Goal: Information Seeking & Learning: Learn about a topic

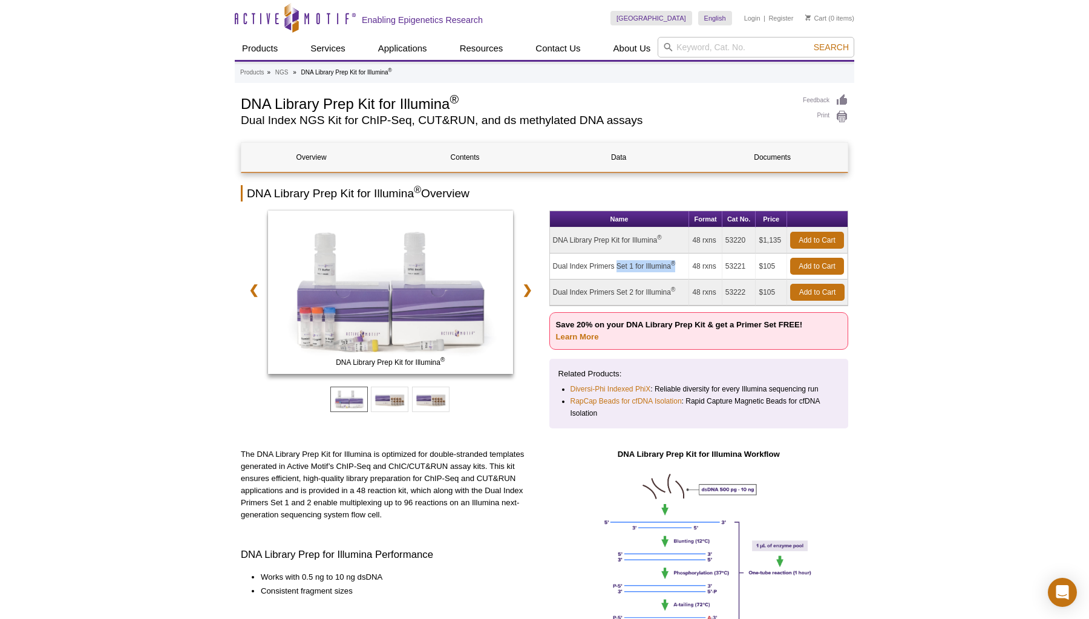
drag, startPoint x: 554, startPoint y: 267, endPoint x: 684, endPoint y: 269, distance: 130.1
click at [684, 269] on td "Dual Index Primers Set 1 for Illumina ®" at bounding box center [620, 266] width 140 height 26
click at [526, 291] on link "❯" at bounding box center [527, 290] width 26 height 28
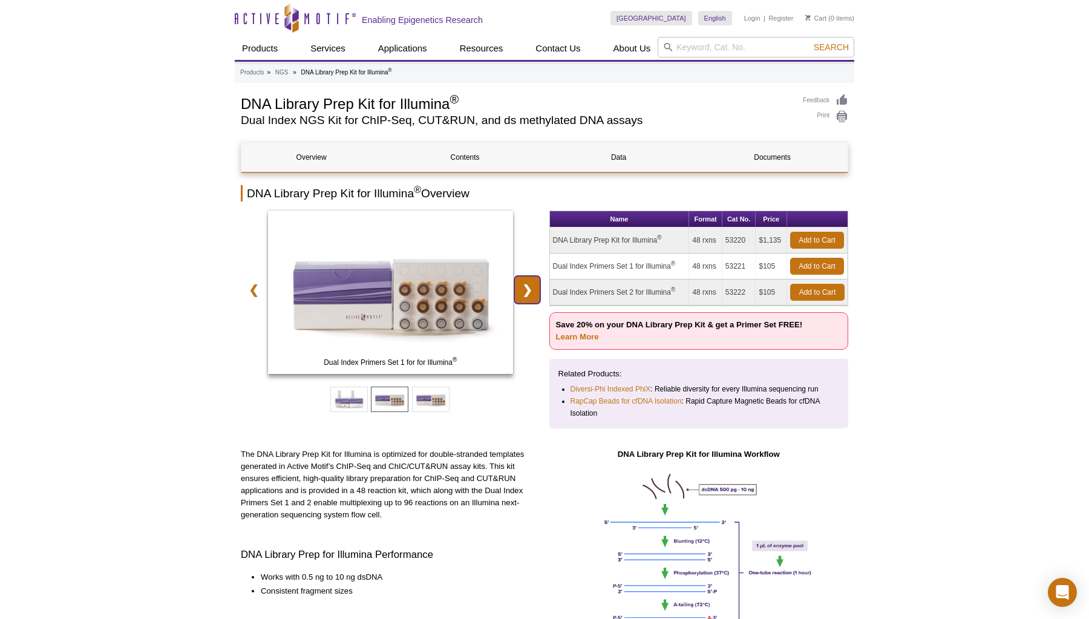
click at [526, 291] on link "❯" at bounding box center [527, 290] width 26 height 28
click at [347, 401] on span at bounding box center [349, 399] width 38 height 25
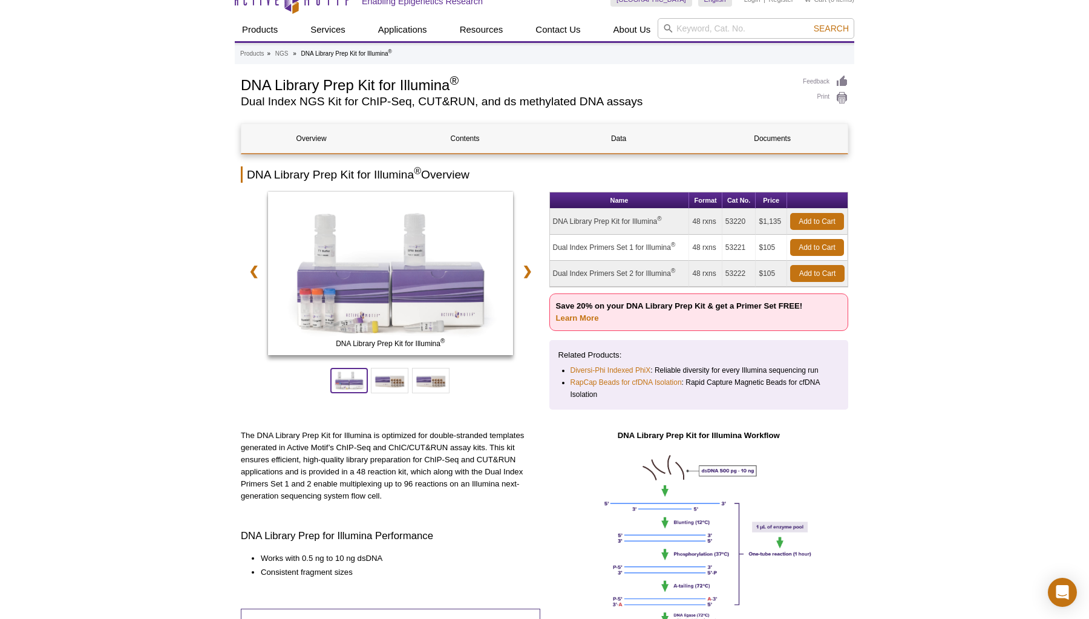
scroll to position [27, 0]
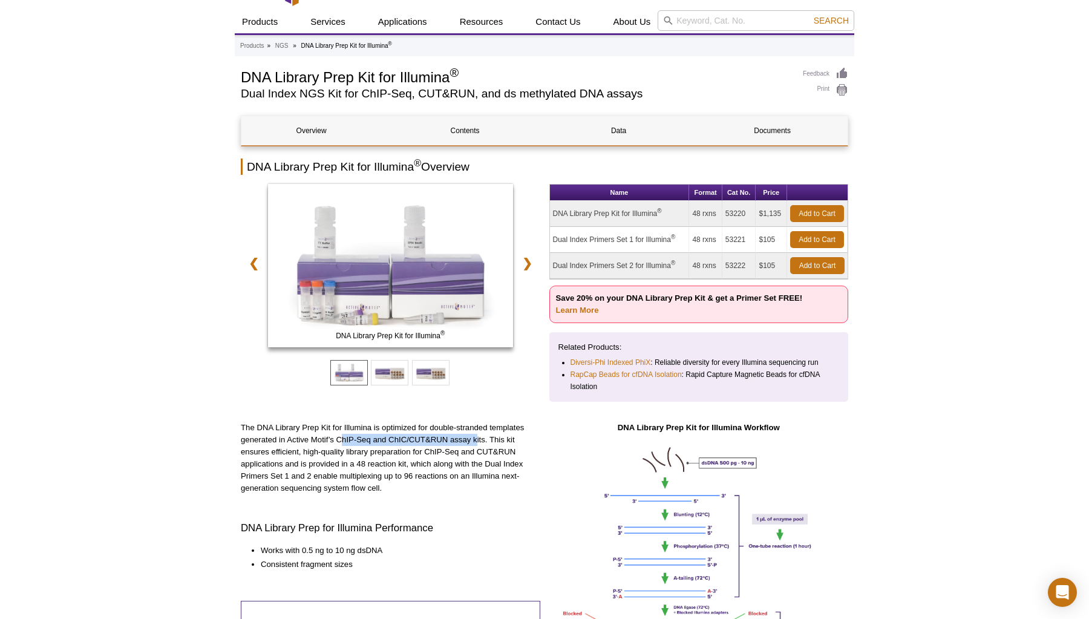
drag, startPoint x: 341, startPoint y: 440, endPoint x: 476, endPoint y: 438, distance: 134.9
click at [476, 438] on p "The DNA Library Prep Kit for Illumina is optimized for double-stranded template…" at bounding box center [390, 458] width 299 height 73
click at [302, 450] on p "The DNA Library Prep Kit for Illumina is optimized for double-stranded template…" at bounding box center [390, 458] width 299 height 73
drag, startPoint x: 303, startPoint y: 451, endPoint x: 408, endPoint y: 451, distance: 105.3
click at [410, 452] on p "The DNA Library Prep Kit for Illumina is optimized for double-stranded template…" at bounding box center [390, 458] width 299 height 73
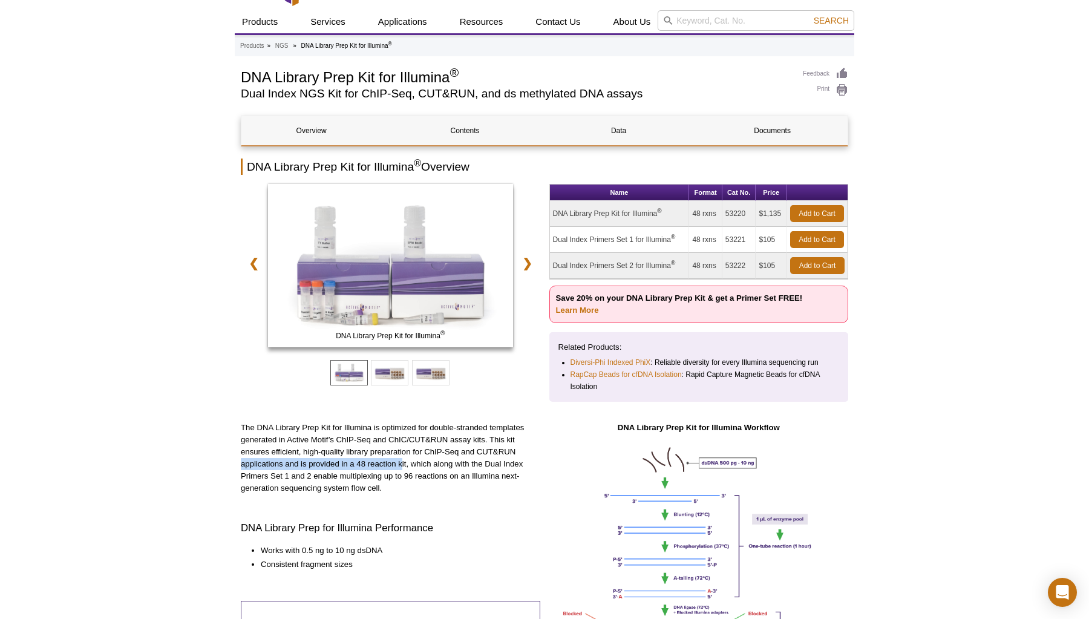
drag, startPoint x: 243, startPoint y: 467, endPoint x: 401, endPoint y: 465, distance: 158.5
click at [401, 465] on p "The DNA Library Prep Kit for Illumina is optimized for double-stranded template…" at bounding box center [390, 458] width 299 height 73
drag, startPoint x: 317, startPoint y: 478, endPoint x: 498, endPoint y: 485, distance: 181.0
click at [499, 485] on p "The DNA Library Prep Kit for Illumina is optimized for double-stranded template…" at bounding box center [390, 458] width 299 height 73
click at [412, 489] on p "The DNA Library Prep Kit for Illumina is optimized for double-stranded template…" at bounding box center [390, 458] width 299 height 73
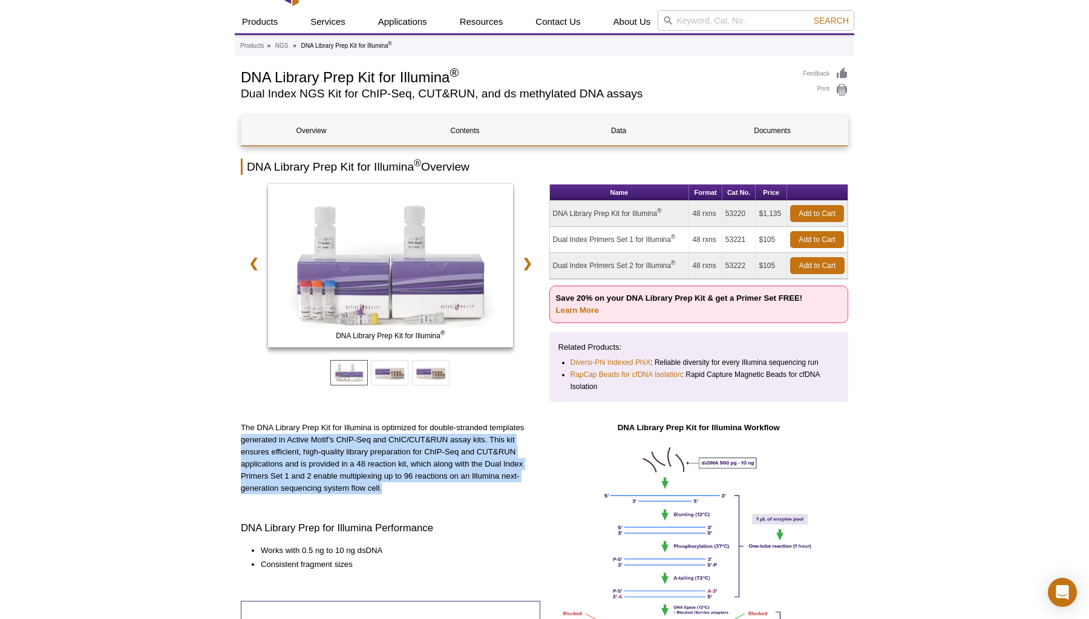
drag, startPoint x: 391, startPoint y: 489, endPoint x: 214, endPoint y: 433, distance: 186.0
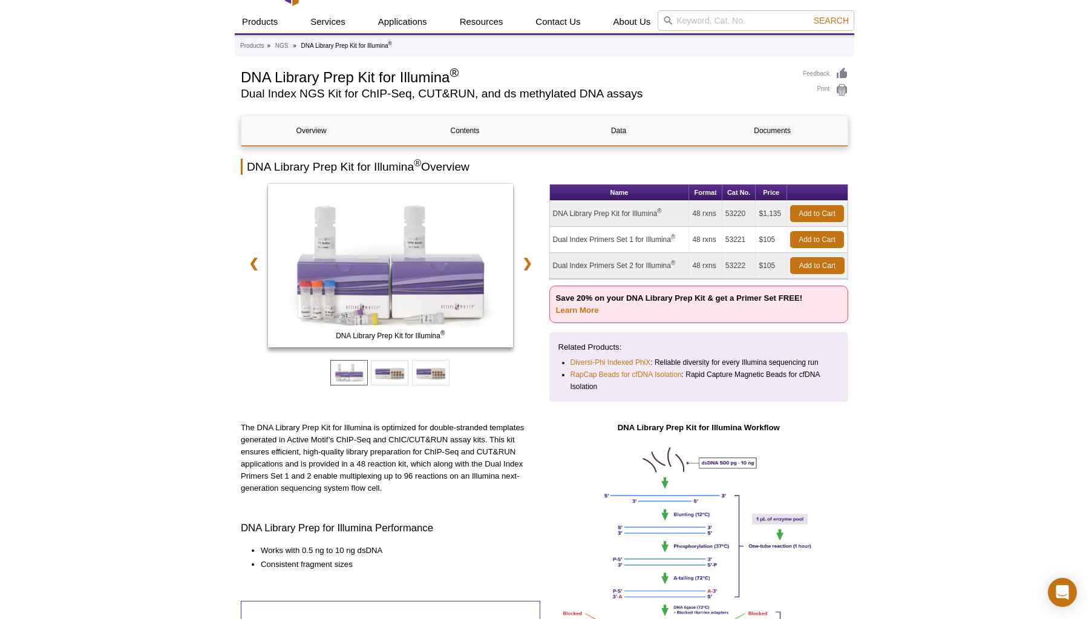
click at [359, 495] on div "The DNA Library Prep Kit for Illumina is optimized for double-stranded template…" at bounding box center [390, 609] width 299 height 375
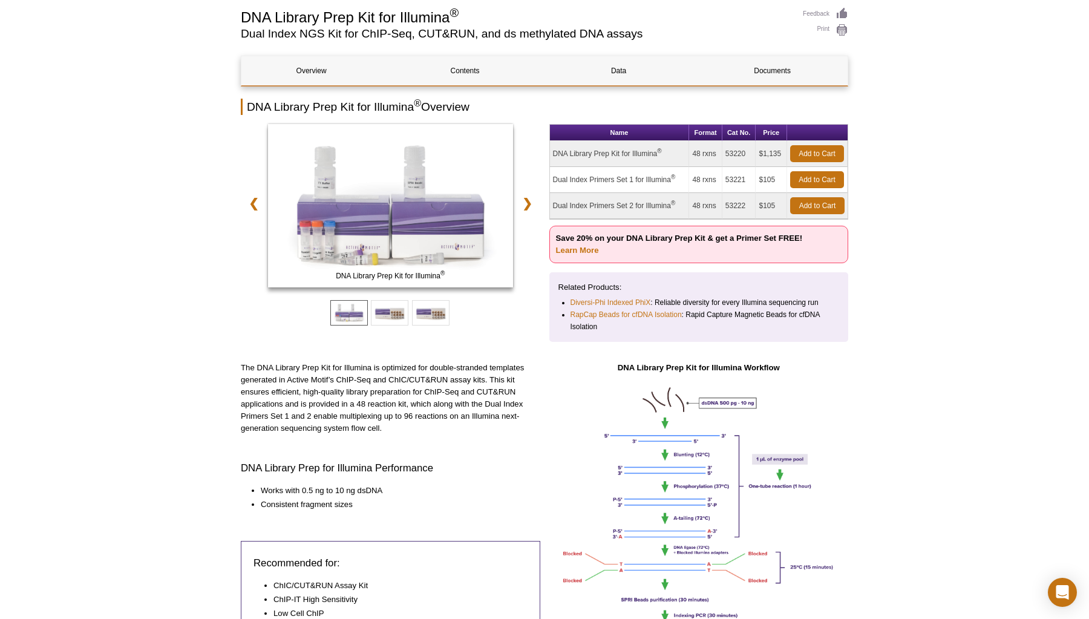
scroll to position [90, 0]
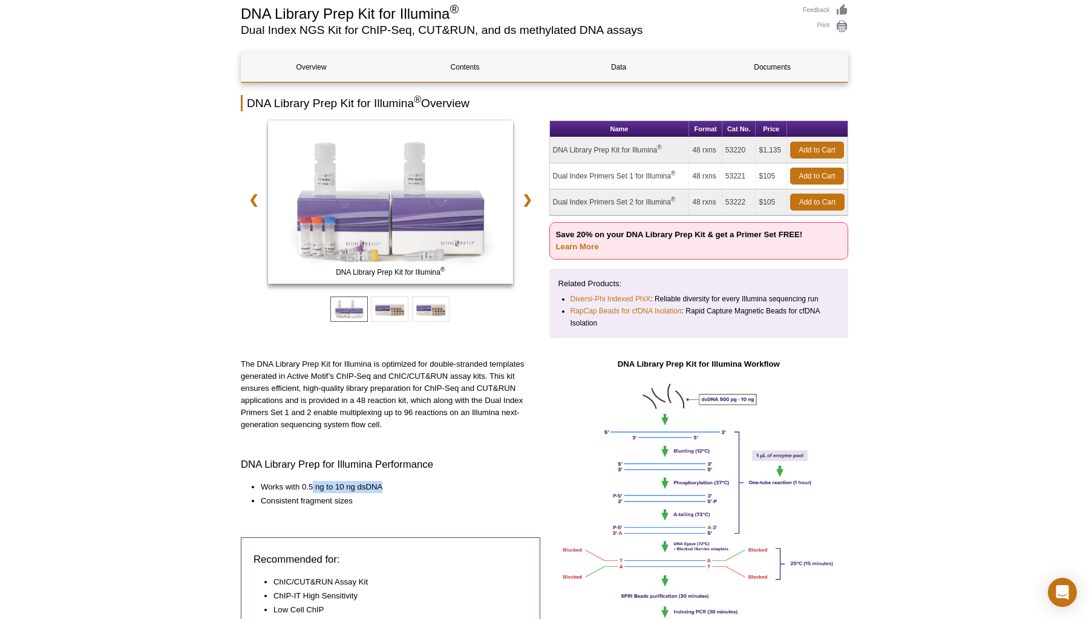
drag, startPoint x: 312, startPoint y: 486, endPoint x: 396, endPoint y: 486, distance: 83.5
click at [396, 486] on li "Works with 0.5 ng to 10 ng dsDNA" at bounding box center [394, 487] width 267 height 12
click at [393, 502] on li "Consistent fragment sizes" at bounding box center [394, 501] width 267 height 12
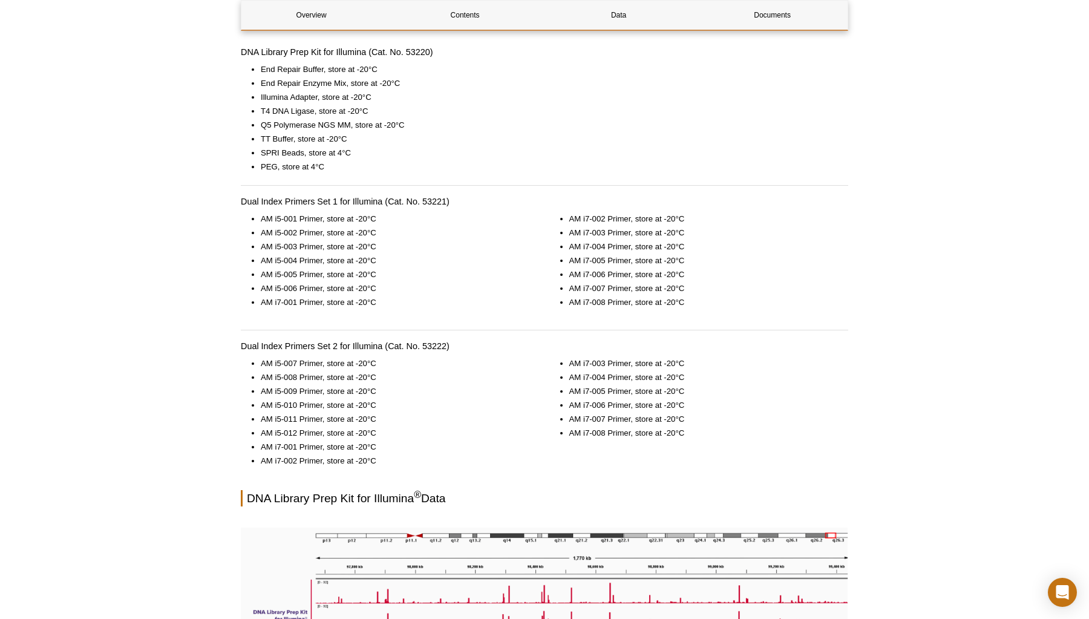
scroll to position [1125, 0]
